Goal: Information Seeking & Learning: Find contact information

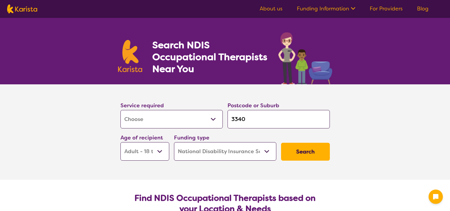
select select "[MEDICAL_DATA]"
select select "AD"
select select "NDIS"
select select "[MEDICAL_DATA]"
select select "AD"
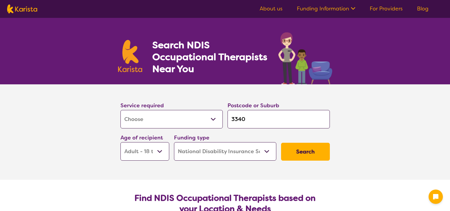
select select "NDIS"
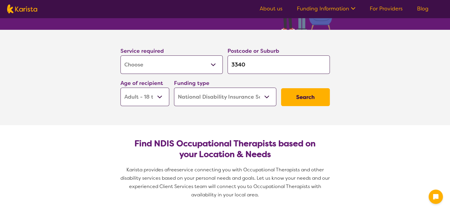
scroll to position [60, 0]
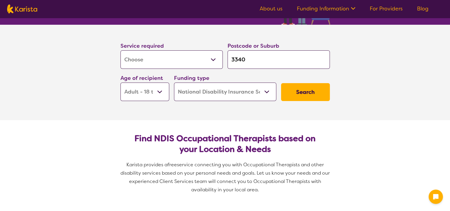
drag, startPoint x: 270, startPoint y: 61, endPoint x: 224, endPoint y: 57, distance: 46.6
click at [224, 57] on div "Service required Allied Health Assistant Assessment (ADHD or Autism) Behaviour …" at bounding box center [225, 71] width 214 height 64
type input "3"
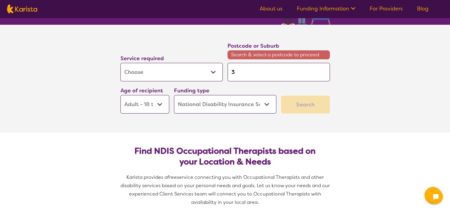
type input "33"
type input "333"
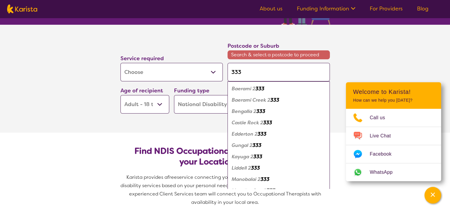
type input "3337"
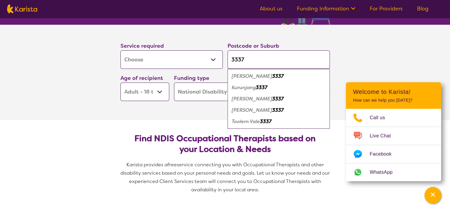
type input "3337"
click at [272, 96] on em "3337" at bounding box center [278, 99] width 12 height 6
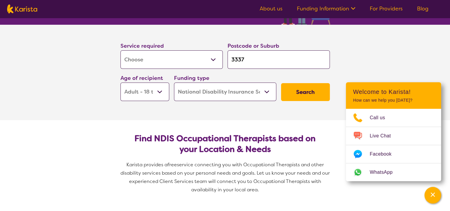
click at [160, 88] on select "Early Childhood - 0 to 9 Child - 10 to 11 Adolescent - 12 to 17 Adult - 18 to 6…" at bounding box center [145, 91] width 49 height 18
select select "EC"
click at [121, 82] on select "Early Childhood - 0 to 9 Child - 10 to 11 Adolescent - 12 to 17 Adult - 18 to 6…" at bounding box center [145, 91] width 49 height 18
select select "EC"
click at [247, 94] on select "Home Care Package (HCP) National Disability Insurance Scheme (NDIS) I don't know" at bounding box center [225, 91] width 102 height 18
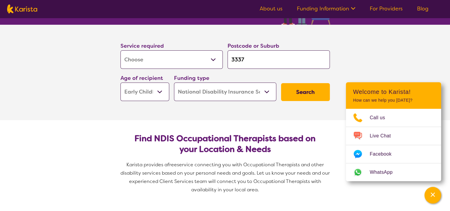
click at [174, 82] on select "Home Care Package (HCP) National Disability Insurance Scheme (NDIS) I don't know" at bounding box center [225, 91] width 102 height 18
click at [309, 90] on button "Search" at bounding box center [305, 92] width 49 height 18
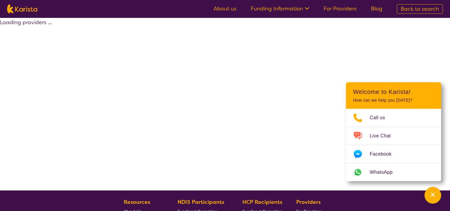
select select "by_score"
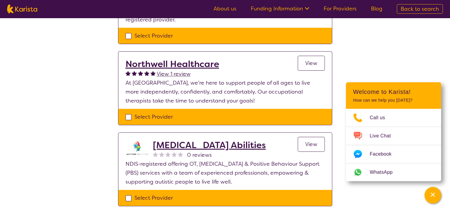
scroll to position [208, 0]
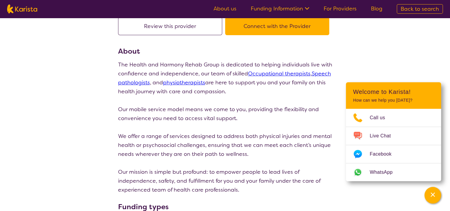
scroll to position [89, 0]
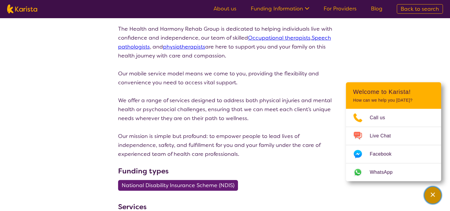
click at [433, 195] on icon "Channel Menu" at bounding box center [433, 194] width 4 height 4
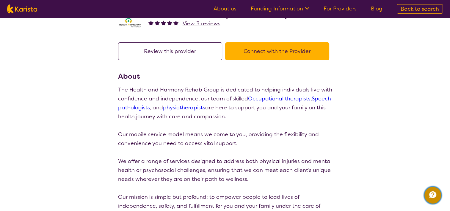
scroll to position [0, 0]
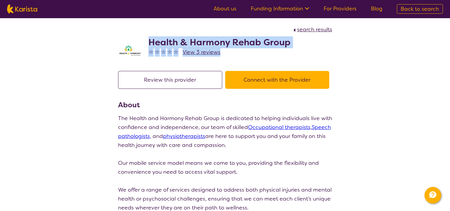
drag, startPoint x: 148, startPoint y: 39, endPoint x: 296, endPoint y: 48, distance: 149.1
click at [297, 48] on div "Health & Harmony Rehab Group View 3 reviews" at bounding box center [225, 49] width 214 height 30
click at [235, 44] on h2 "Health & Harmony Rehab Group" at bounding box center [220, 42] width 142 height 11
drag, startPoint x: 151, startPoint y: 40, endPoint x: 287, endPoint y: 44, distance: 136.1
click at [287, 44] on h2 "Health & Harmony Rehab Group" at bounding box center [220, 42] width 142 height 11
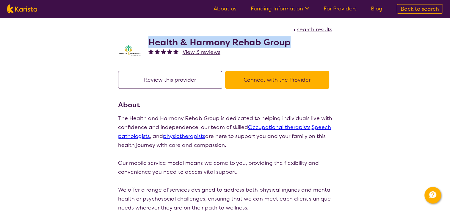
click at [296, 43] on div "Health & Harmony Rehab Group View 3 reviews" at bounding box center [225, 49] width 214 height 30
drag, startPoint x: 294, startPoint y: 42, endPoint x: 150, endPoint y: 35, distance: 143.6
click at [150, 35] on div "Health & Harmony Rehab Group View 3 reviews" at bounding box center [225, 49] width 214 height 30
copy h2 "Health & Harmony Rehab Group"
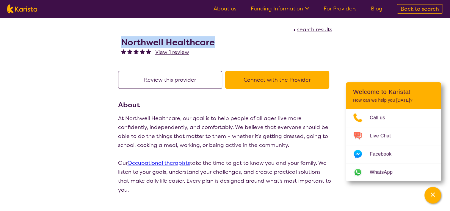
drag, startPoint x: 219, startPoint y: 47, endPoint x: 113, endPoint y: 40, distance: 106.2
click at [113, 40] on section "search results Northwell Healthcare View 1 review" at bounding box center [225, 41] width 229 height 46
copy h2 "Northwell Healthcare"
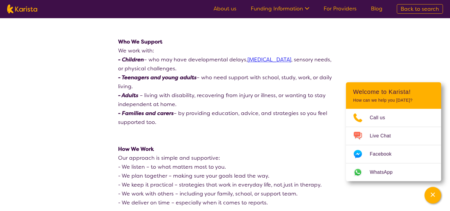
scroll to position [387, 0]
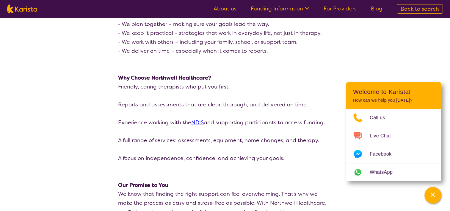
drag, startPoint x: 321, startPoint y: 85, endPoint x: 315, endPoint y: 136, distance: 50.7
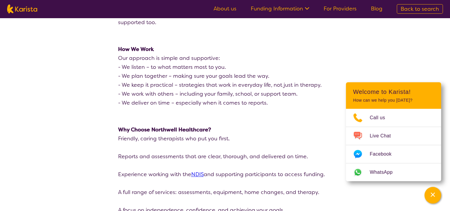
drag, startPoint x: 312, startPoint y: 136, endPoint x: 311, endPoint y: 72, distance: 63.4
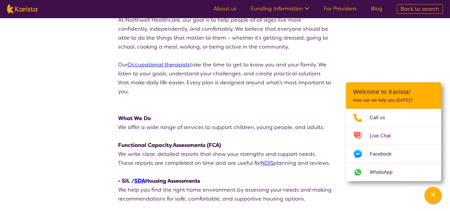
scroll to position [0, 0]
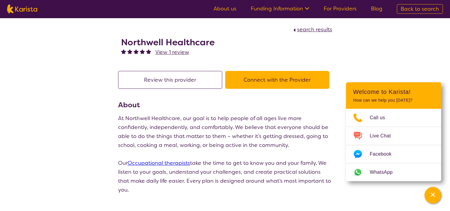
drag, startPoint x: 320, startPoint y: 79, endPoint x: 309, endPoint y: 30, distance: 49.9
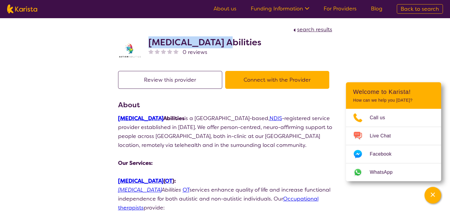
drag, startPoint x: 238, startPoint y: 45, endPoint x: 150, endPoint y: 40, distance: 87.9
click at [150, 40] on div "[MEDICAL_DATA] Abilities 0 reviews" at bounding box center [225, 49] width 214 height 30
copy h2 "[MEDICAL_DATA] Abilities"
